Goal: Find specific page/section: Find specific page/section

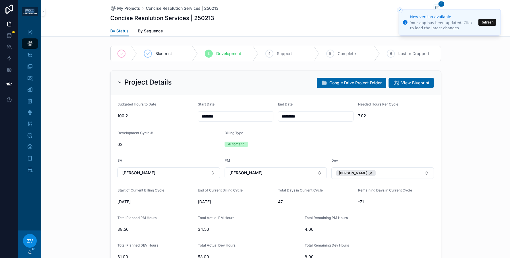
scroll to position [449, 0]
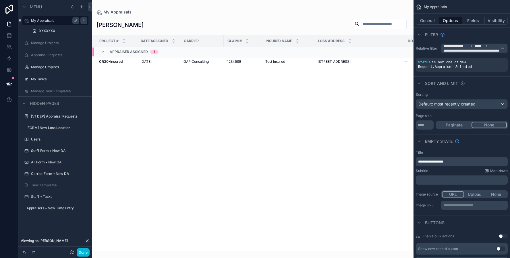
click at [44, 21] on label "My Appraisals" at bounding box center [54, 20] width 46 height 5
click at [188, 61] on div "scrollable content" at bounding box center [253, 129] width 322 height 258
click at [180, 61] on td "GAP Consulting" at bounding box center [202, 61] width 44 height 9
click at [178, 60] on td "7/8/2025 7/8/2025" at bounding box center [158, 61] width 43 height 9
click at [146, 60] on span "7/8/2025" at bounding box center [145, 61] width 11 height 5
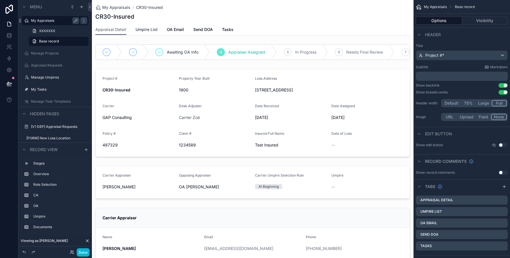
click at [141, 29] on span "Umpire List" at bounding box center [147, 30] width 22 height 6
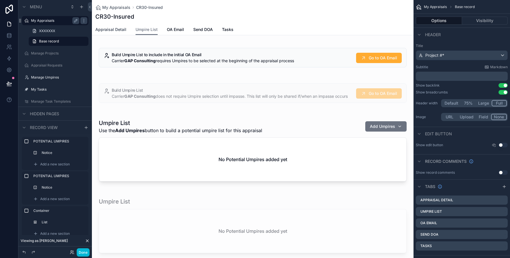
click at [113, 30] on span "Appraisal Detail" at bounding box center [110, 30] width 31 height 6
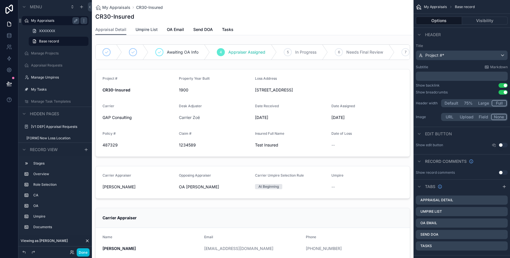
click at [142, 27] on span "Umpire List" at bounding box center [147, 30] width 22 height 6
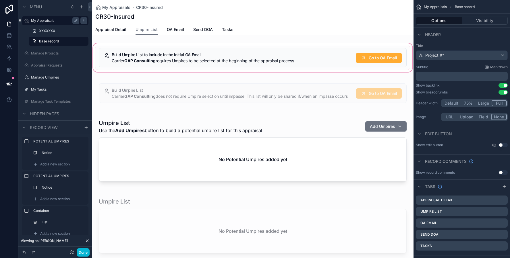
click at [176, 63] on div "scrollable content" at bounding box center [253, 57] width 322 height 31
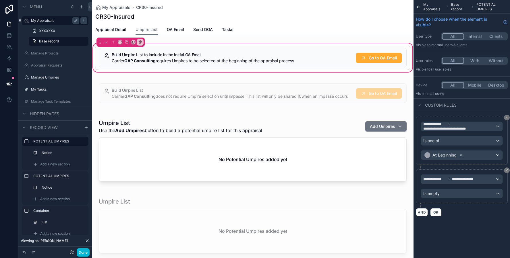
click at [176, 63] on div "scrollable content" at bounding box center [252, 58] width 315 height 24
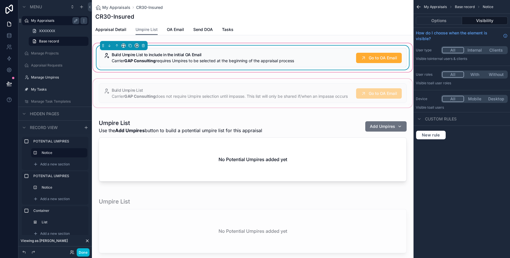
click at [174, 105] on div "scrollable content" at bounding box center [253, 93] width 322 height 31
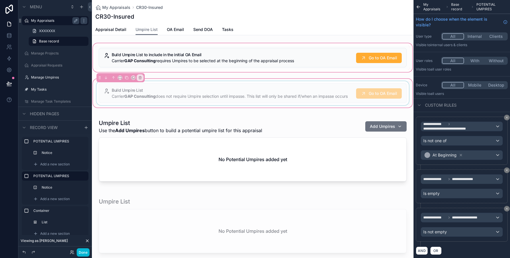
click at [177, 100] on div "scrollable content" at bounding box center [252, 93] width 315 height 24
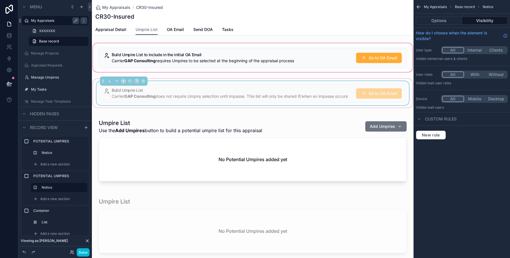
click at [156, 109] on div "Build Umpire List Carrier GAP Consulting does not require Umpire selection unti…" at bounding box center [253, 93] width 322 height 31
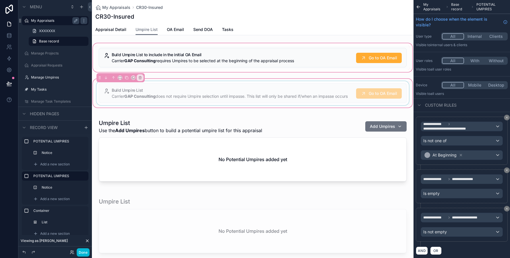
click at [247, 25] on div "Appraisal Detail Umpire List OA Email Send DOA Tasks" at bounding box center [252, 29] width 315 height 11
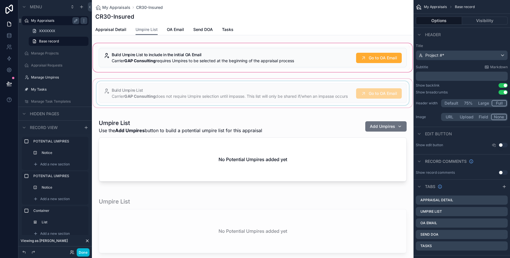
click at [248, 26] on div "Appraisal Detail Umpire List OA Email Send DOA Tasks" at bounding box center [252, 29] width 315 height 11
click at [241, 67] on div "scrollable content" at bounding box center [253, 57] width 322 height 31
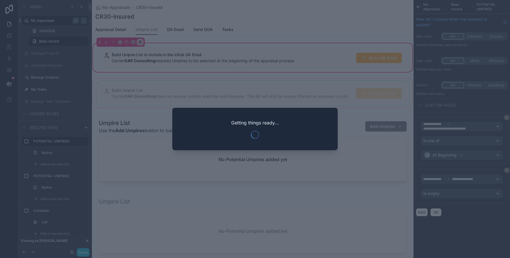
click at [232, 118] on div "Menu My Appraisals XXXXXXX Base record Manage Projects Appraisal Requests Manag…" at bounding box center [255, 129] width 510 height 258
